Goal: Information Seeking & Learning: Learn about a topic

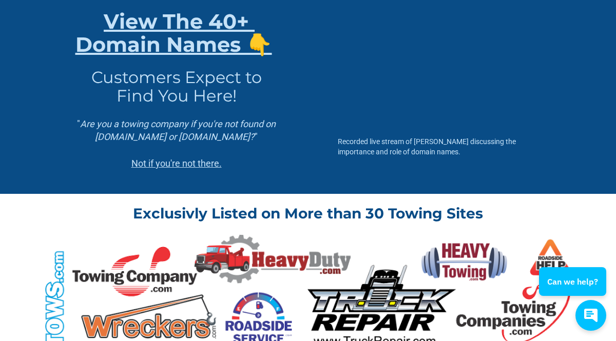
scroll to position [172, 0]
click at [410, 193] on div "Recorded live stream of [PERSON_NAME] discussing the importance and role of dom…" at bounding box center [438, 89] width 251 height 207
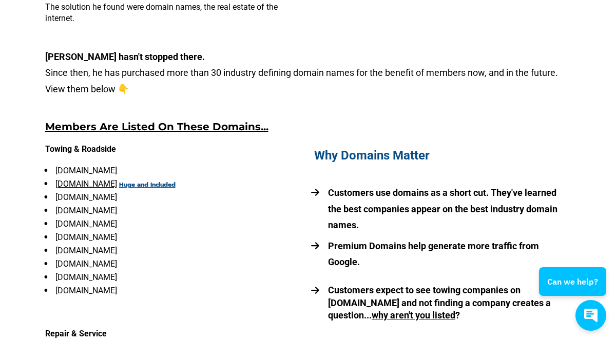
scroll to position [862, 0]
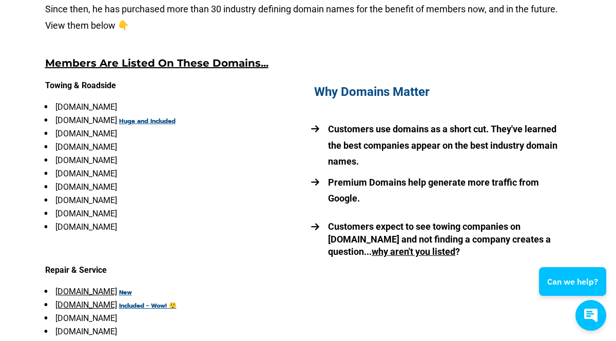
click at [102, 125] on link "[DOMAIN_NAME]" at bounding box center [86, 120] width 62 height 10
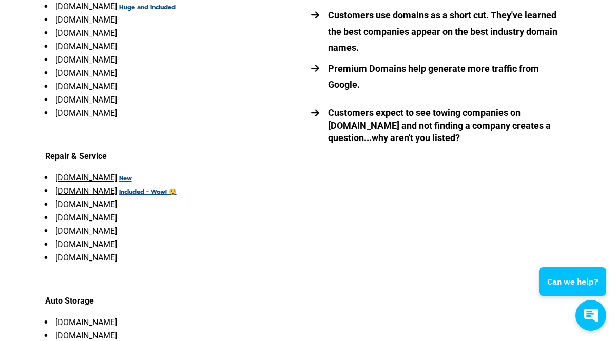
scroll to position [977, 0]
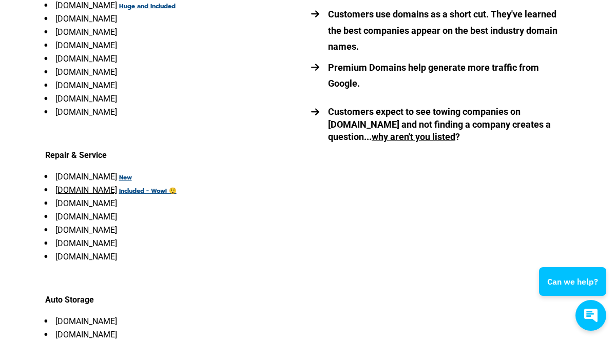
click at [106, 182] on link "[DOMAIN_NAME]" at bounding box center [86, 177] width 62 height 10
click at [109, 195] on link "[DOMAIN_NAME]" at bounding box center [86, 190] width 62 height 10
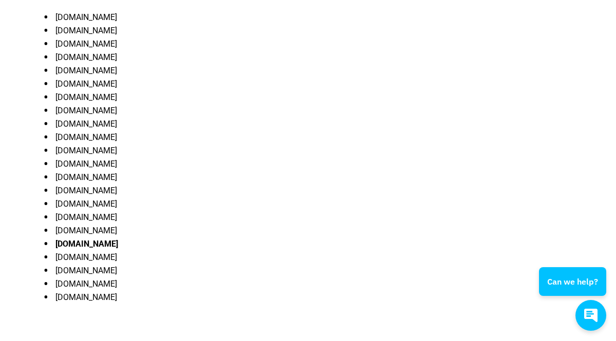
scroll to position [1362, 0]
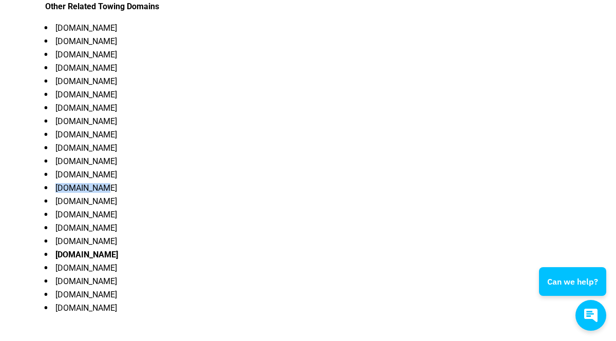
drag, startPoint x: 102, startPoint y: 231, endPoint x: 55, endPoint y: 230, distance: 46.7
click at [55, 193] on li "[DOMAIN_NAME]" at bounding box center [173, 188] width 257 height 9
copy li "[DOMAIN_NAME]"
click at [155, 180] on li "[DOMAIN_NAME]" at bounding box center [173, 174] width 257 height 9
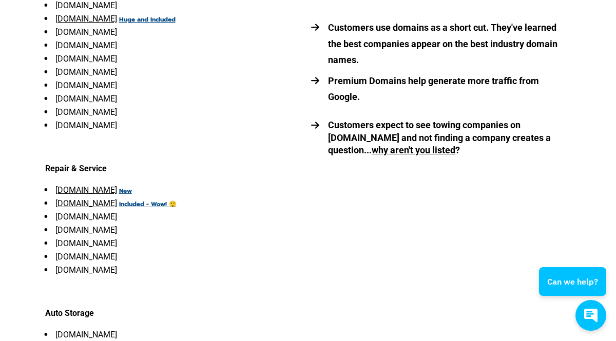
scroll to position [902, 0]
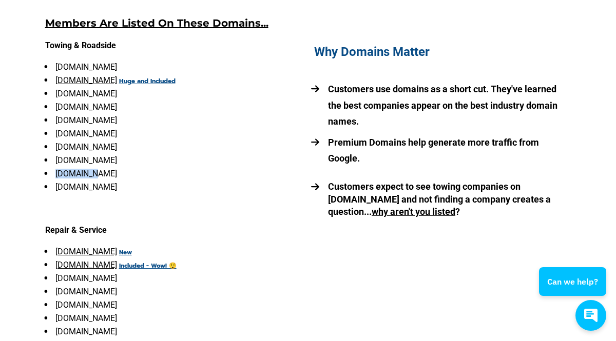
drag, startPoint x: 96, startPoint y: 199, endPoint x: 56, endPoint y: 200, distance: 40.0
click at [56, 179] on li "[DOMAIN_NAME]" at bounding box center [173, 173] width 257 height 9
click at [264, 192] on ul "[DOMAIN_NAME] [DOMAIN_NAME] Huge and Included [DOMAIN_NAME] [DOMAIN_NAME] [DOMA…" at bounding box center [173, 127] width 257 height 129
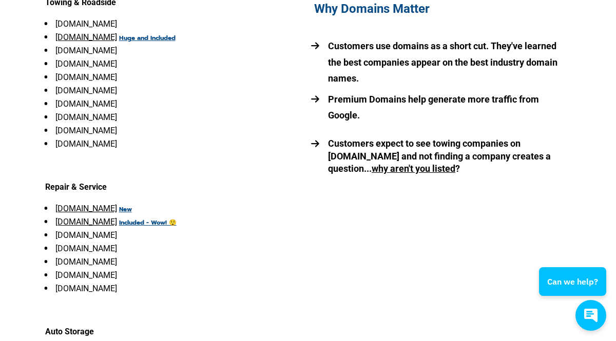
scroll to position [959, 0]
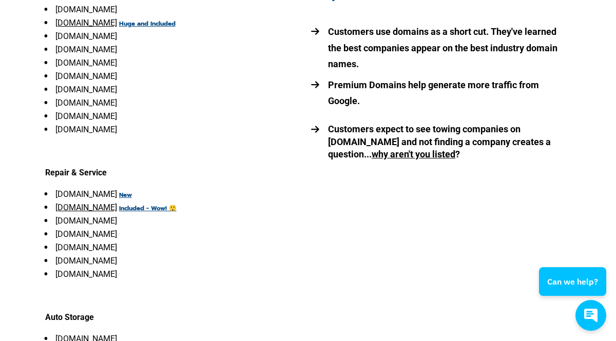
click at [101, 199] on link "[DOMAIN_NAME]" at bounding box center [86, 194] width 62 height 10
click at [104, 28] on link "[DOMAIN_NAME]" at bounding box center [86, 23] width 62 height 10
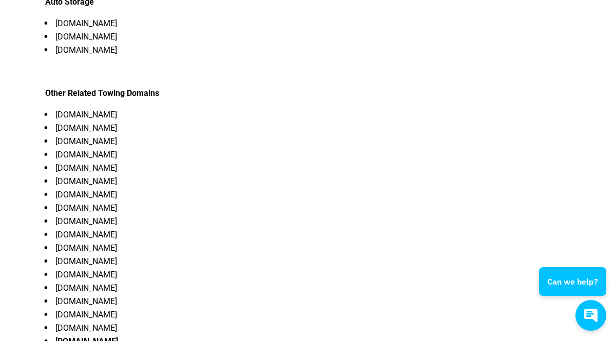
scroll to position [1304, 0]
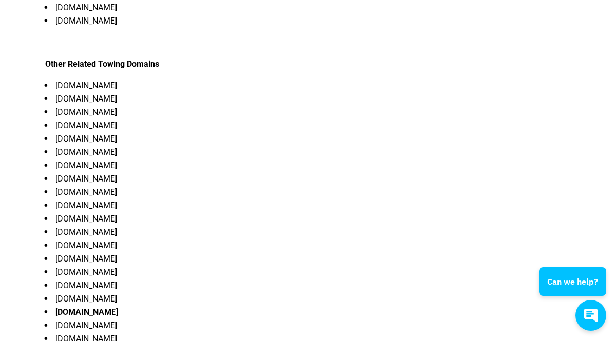
click at [130, 130] on li "[DOMAIN_NAME]" at bounding box center [173, 125] width 257 height 9
drag, startPoint x: 129, startPoint y: 139, endPoint x: 47, endPoint y: 140, distance: 82.6
click at [47, 117] on li "[DOMAIN_NAME]" at bounding box center [173, 112] width 257 height 9
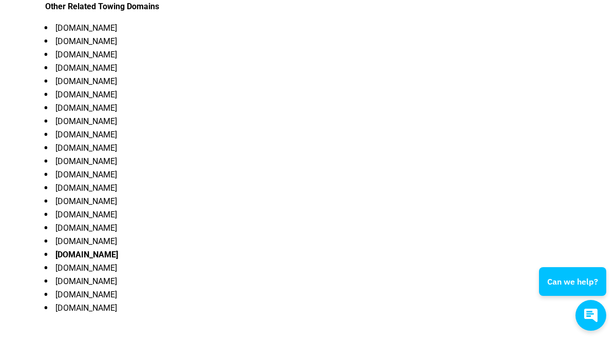
scroll to position [1419, 0]
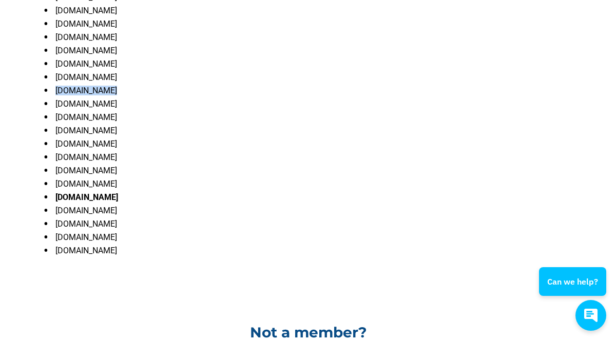
drag, startPoint x: 115, startPoint y: 125, endPoint x: 49, endPoint y: 128, distance: 66.2
click at [49, 95] on li "[DOMAIN_NAME]" at bounding box center [173, 90] width 257 height 9
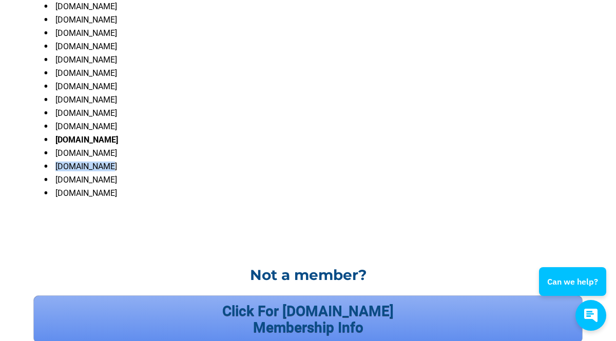
drag, startPoint x: 104, startPoint y: 216, endPoint x: 57, endPoint y: 218, distance: 46.7
click at [57, 171] on li "[DOMAIN_NAME]" at bounding box center [173, 166] width 257 height 9
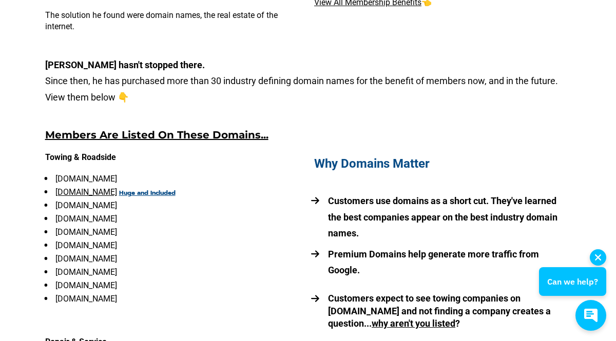
scroll to position [902, 0]
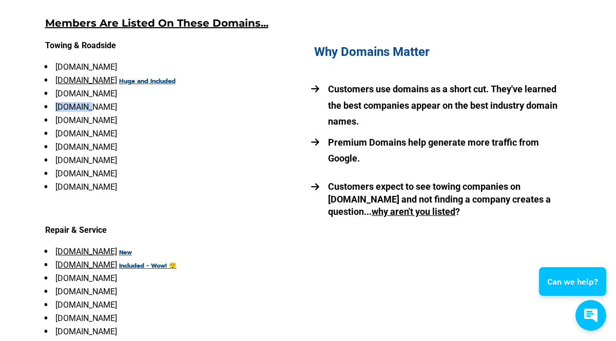
drag, startPoint x: 94, startPoint y: 129, endPoint x: 56, endPoint y: 131, distance: 38.0
click at [56, 112] on li "[DOMAIN_NAME]" at bounding box center [173, 107] width 257 height 9
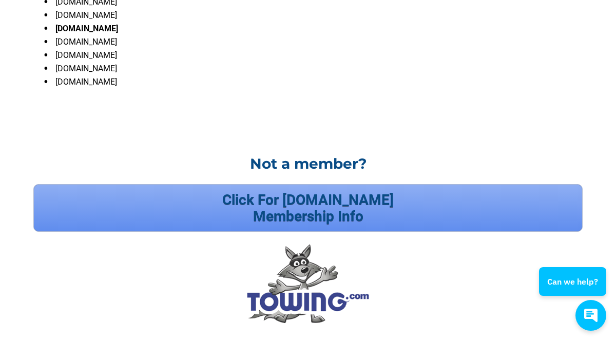
scroll to position [1247, 0]
